Goal: Find specific page/section

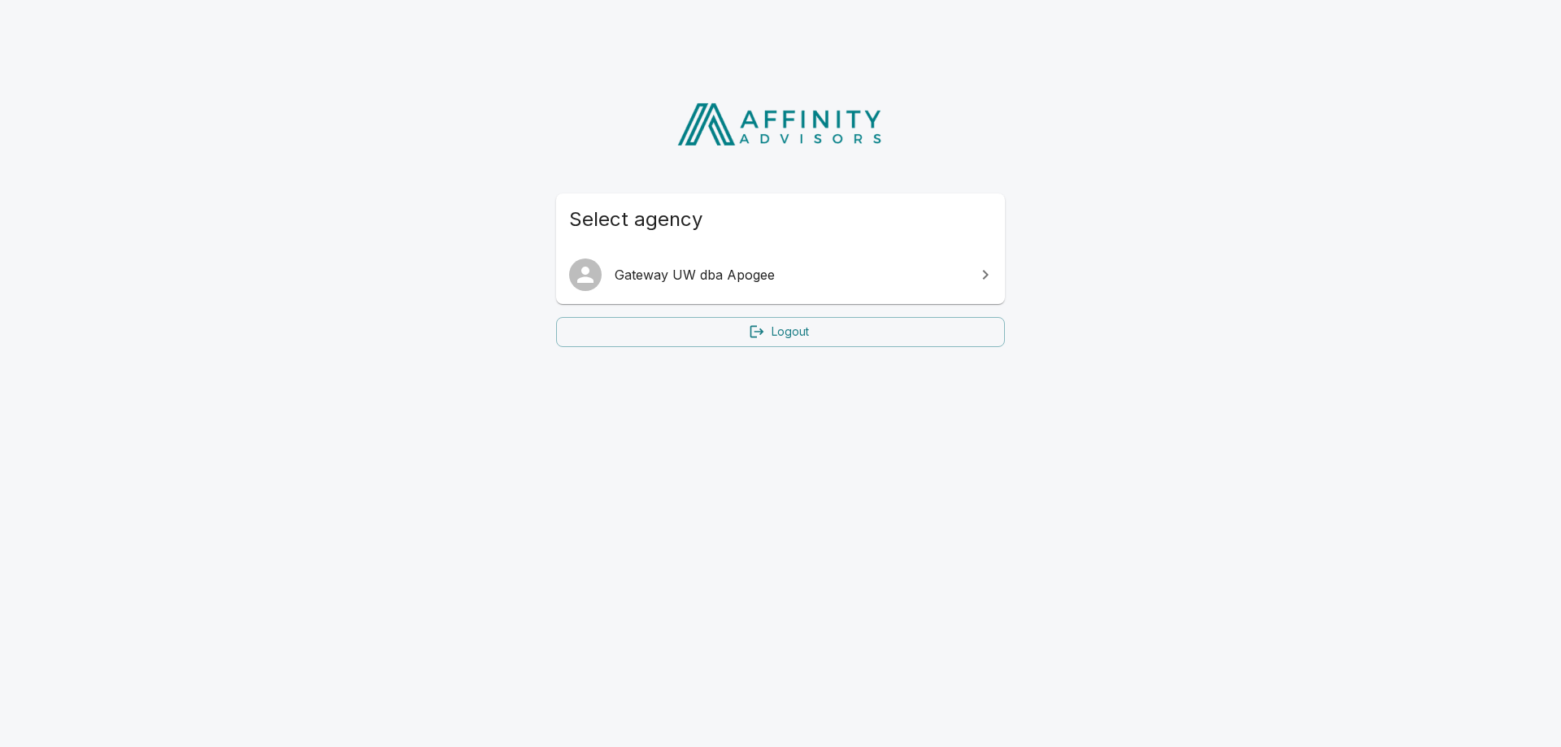
click at [685, 285] on link "Gateway UW dba Apogee" at bounding box center [780, 275] width 449 height 46
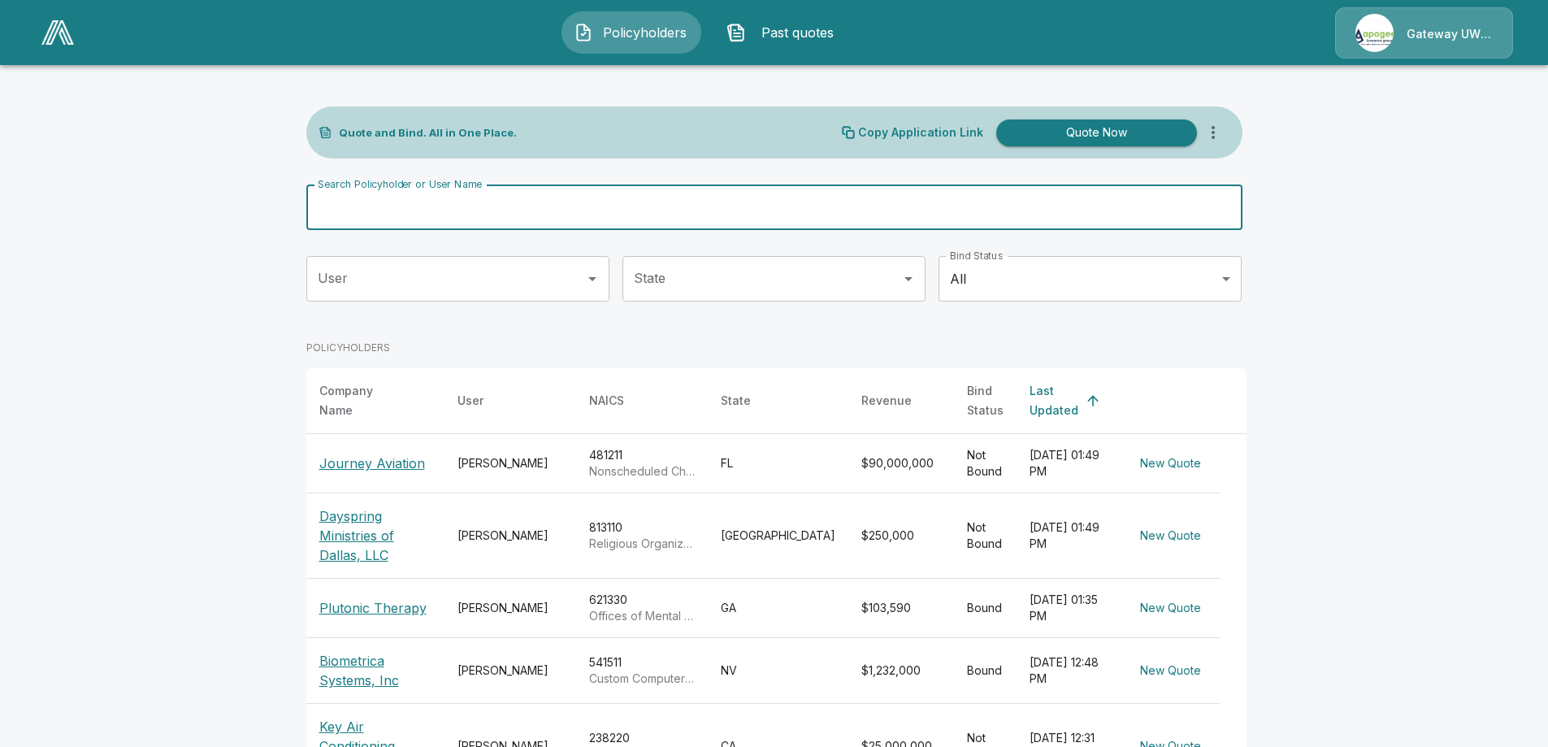
click at [436, 219] on input "Search Policyholder or User Name" at bounding box center [765, 208] width 918 height 46
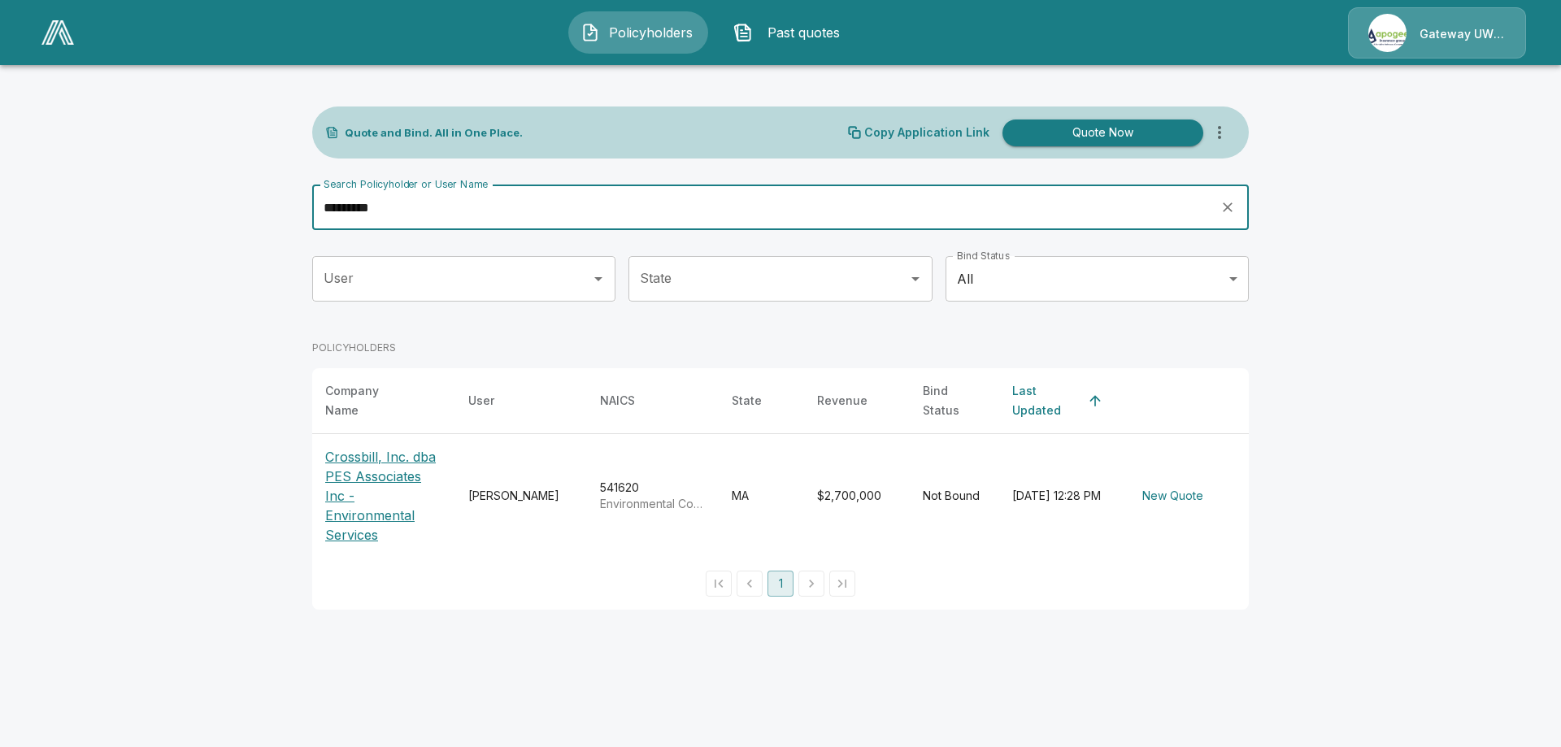
type input "*********"
